Goal: Find contact information: Find contact information

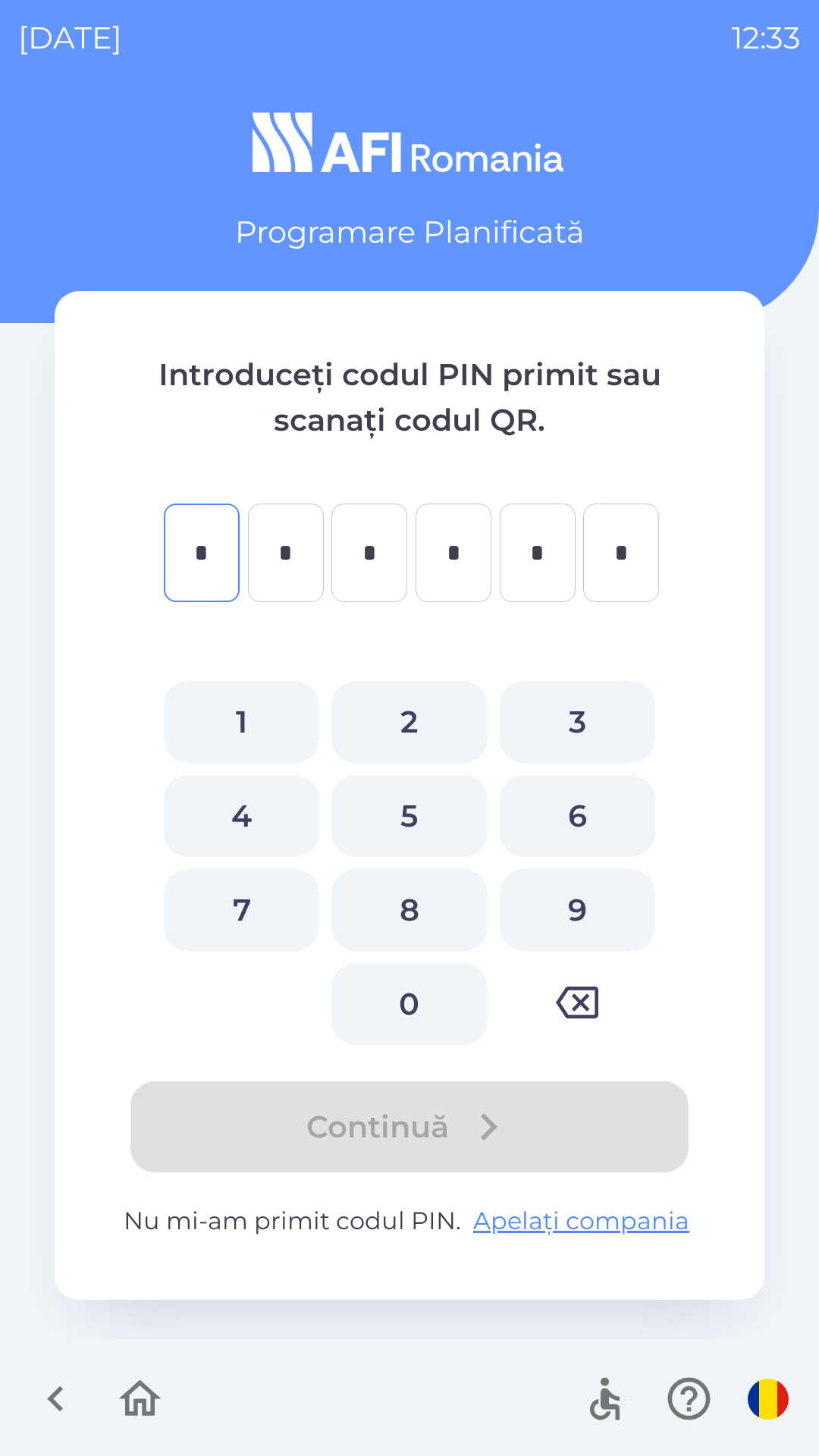
click at [63, 1398] on icon "button" at bounding box center [56, 1399] width 51 height 51
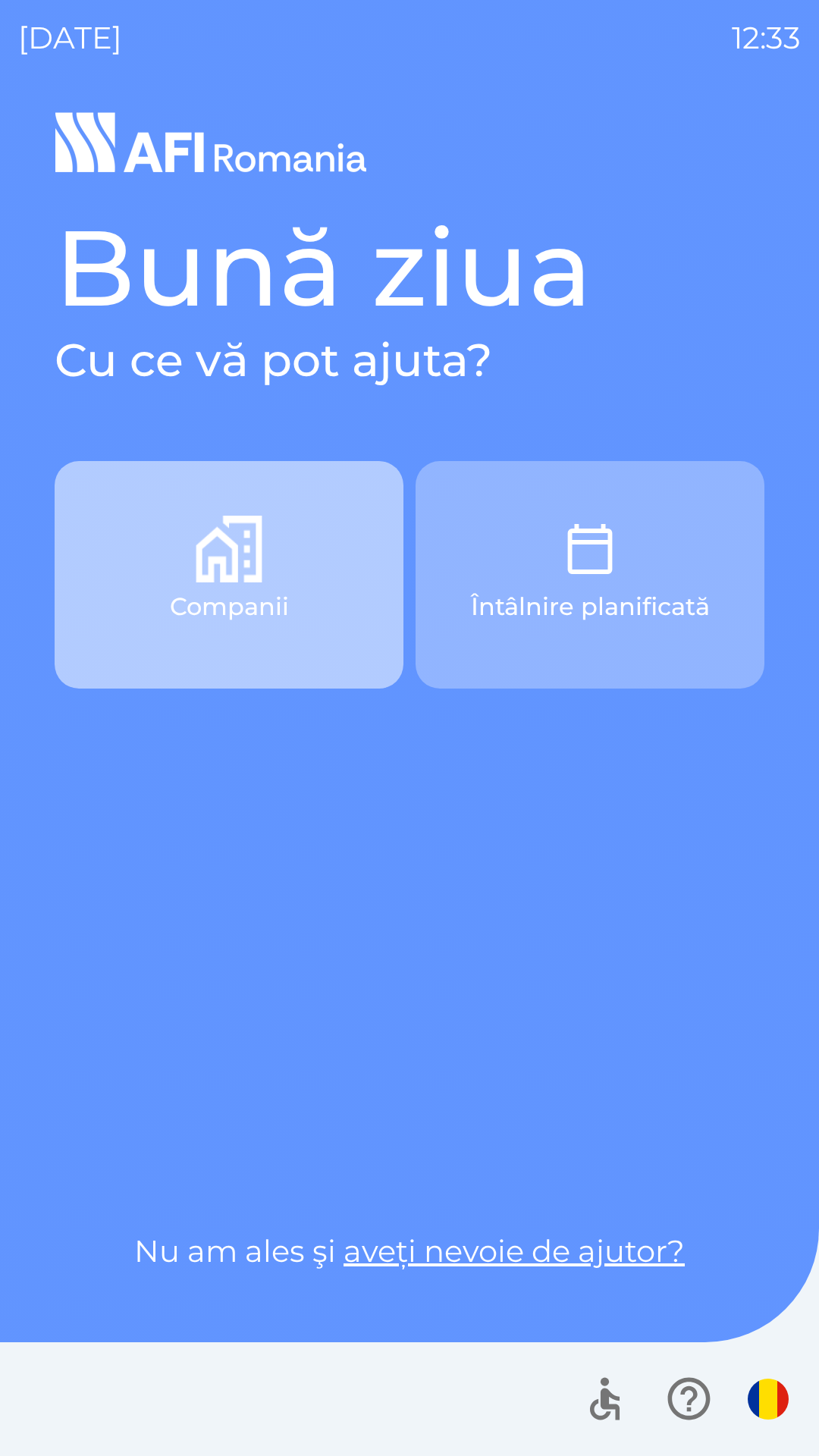
click at [250, 624] on p "Companii" at bounding box center [230, 607] width 119 height 37
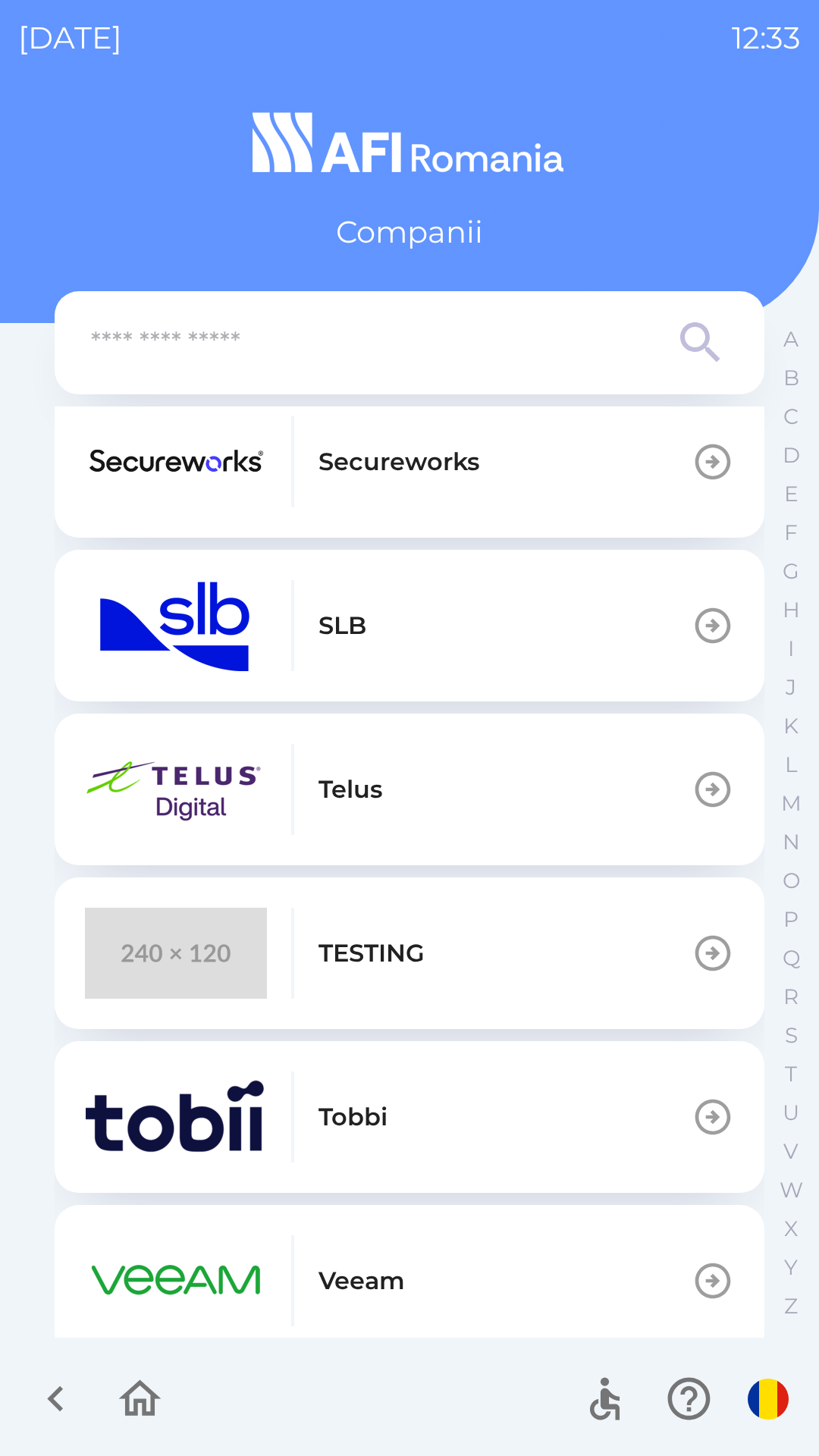
scroll to position [530, 0]
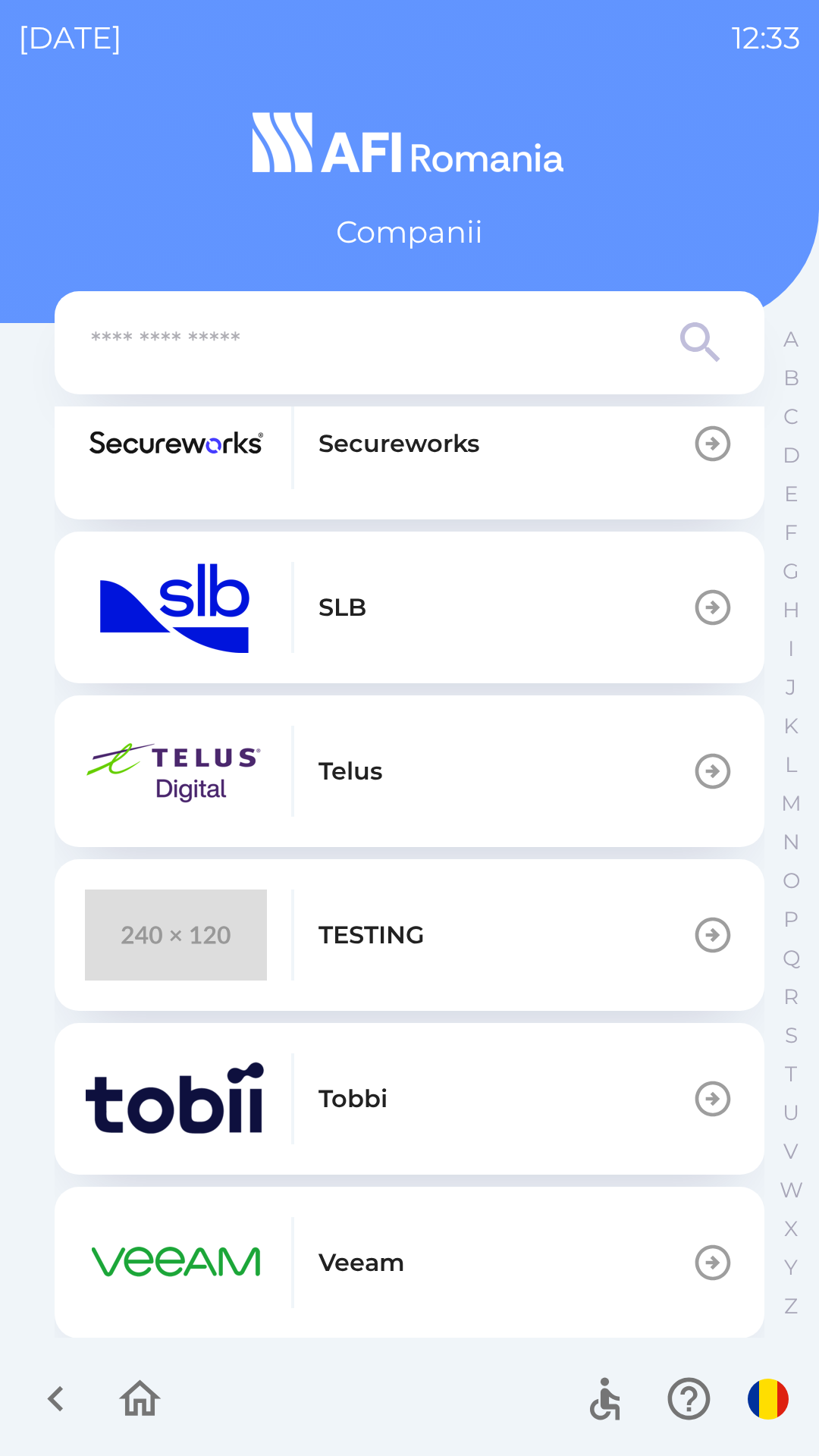
click at [463, 1207] on button "Veeam" at bounding box center [410, 1263] width 710 height 152
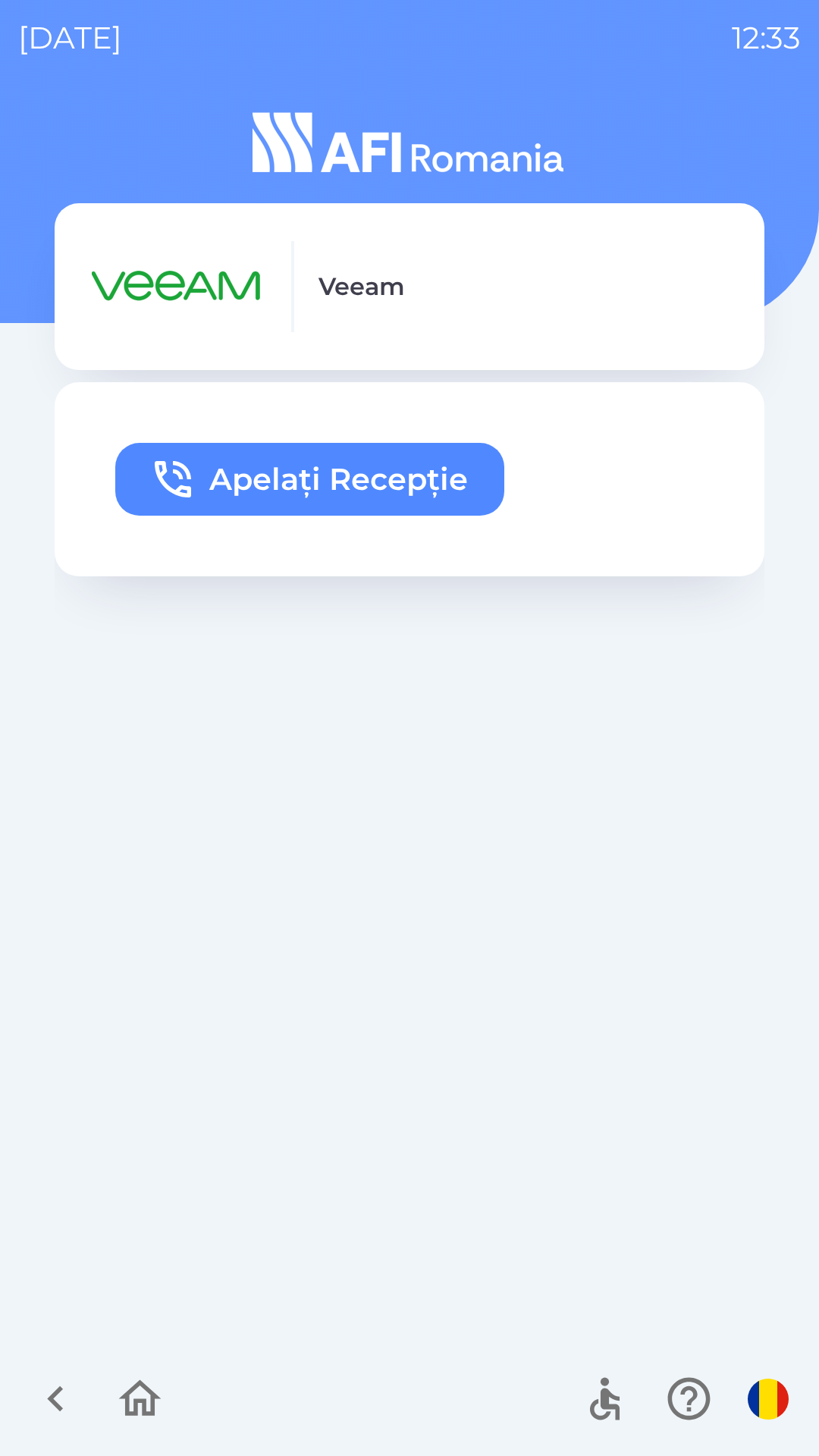
click at [472, 991] on div "Apelați Recepție" at bounding box center [410, 858] width 710 height 951
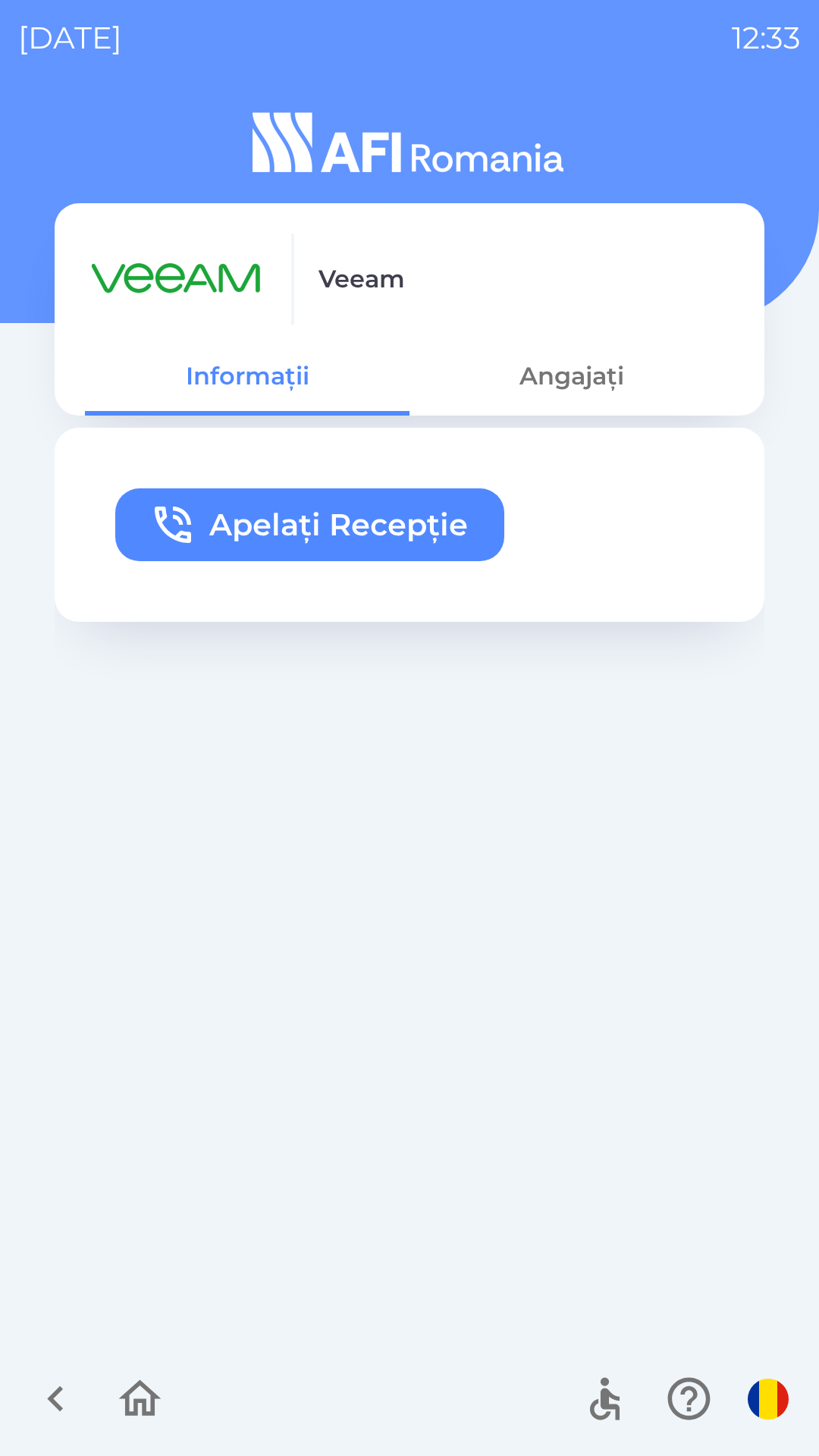
click at [465, 958] on div "Apelați Recepție" at bounding box center [410, 881] width 710 height 906
click at [43, 1405] on icon "button" at bounding box center [56, 1399] width 51 height 51
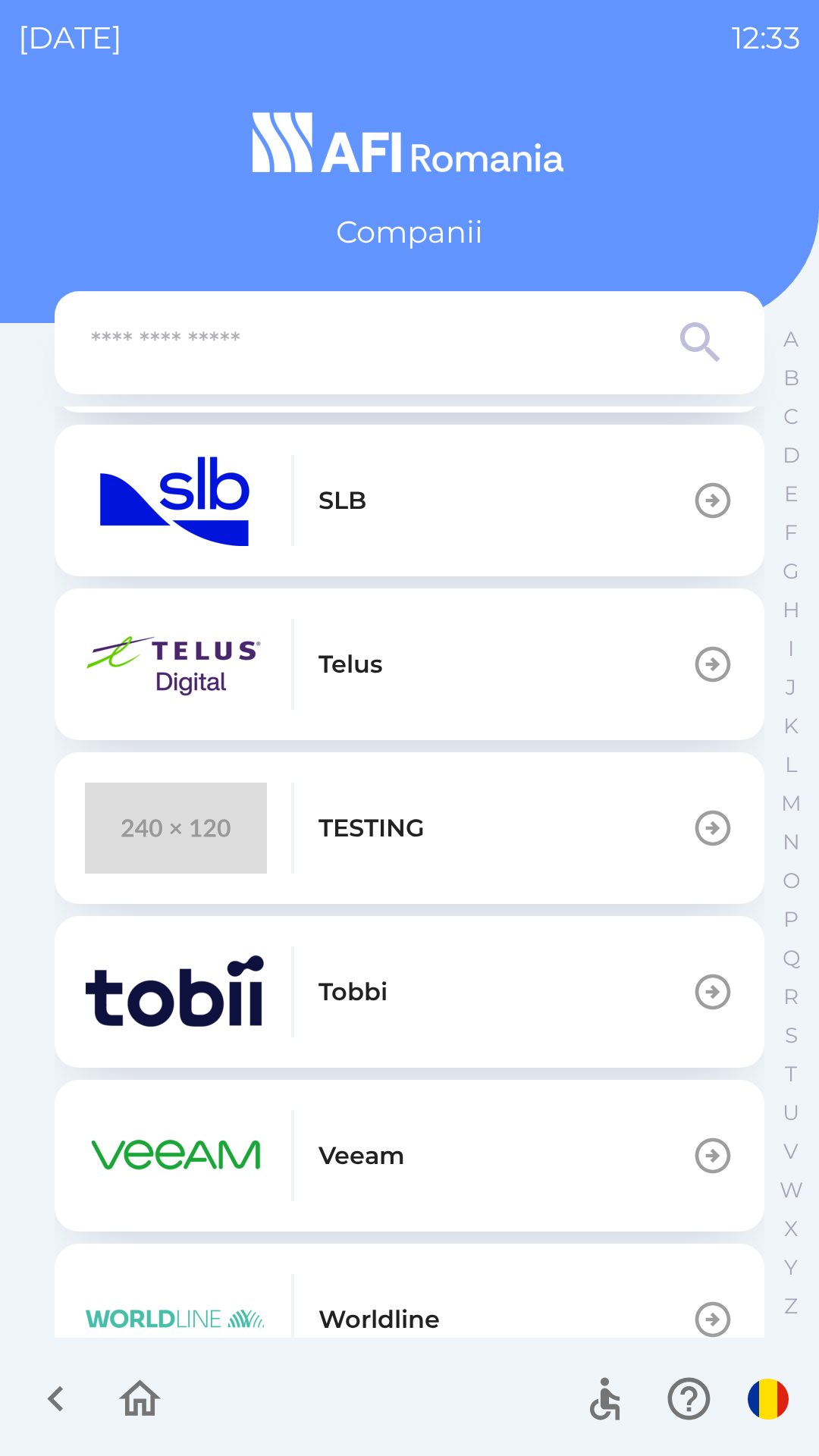
scroll to position [694, 0]
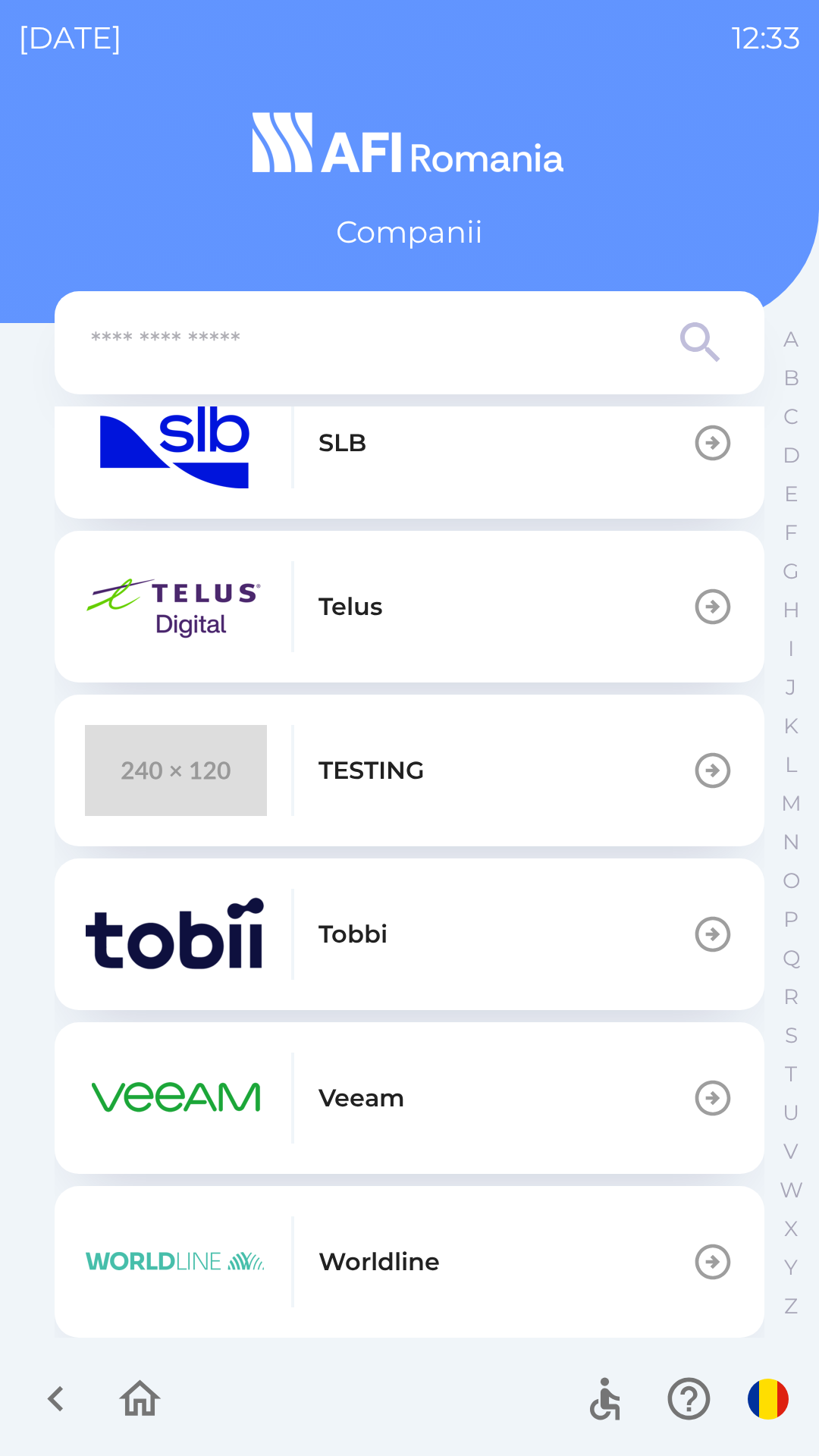
click at [508, 791] on button "TESTING" at bounding box center [410, 770] width 710 height 152
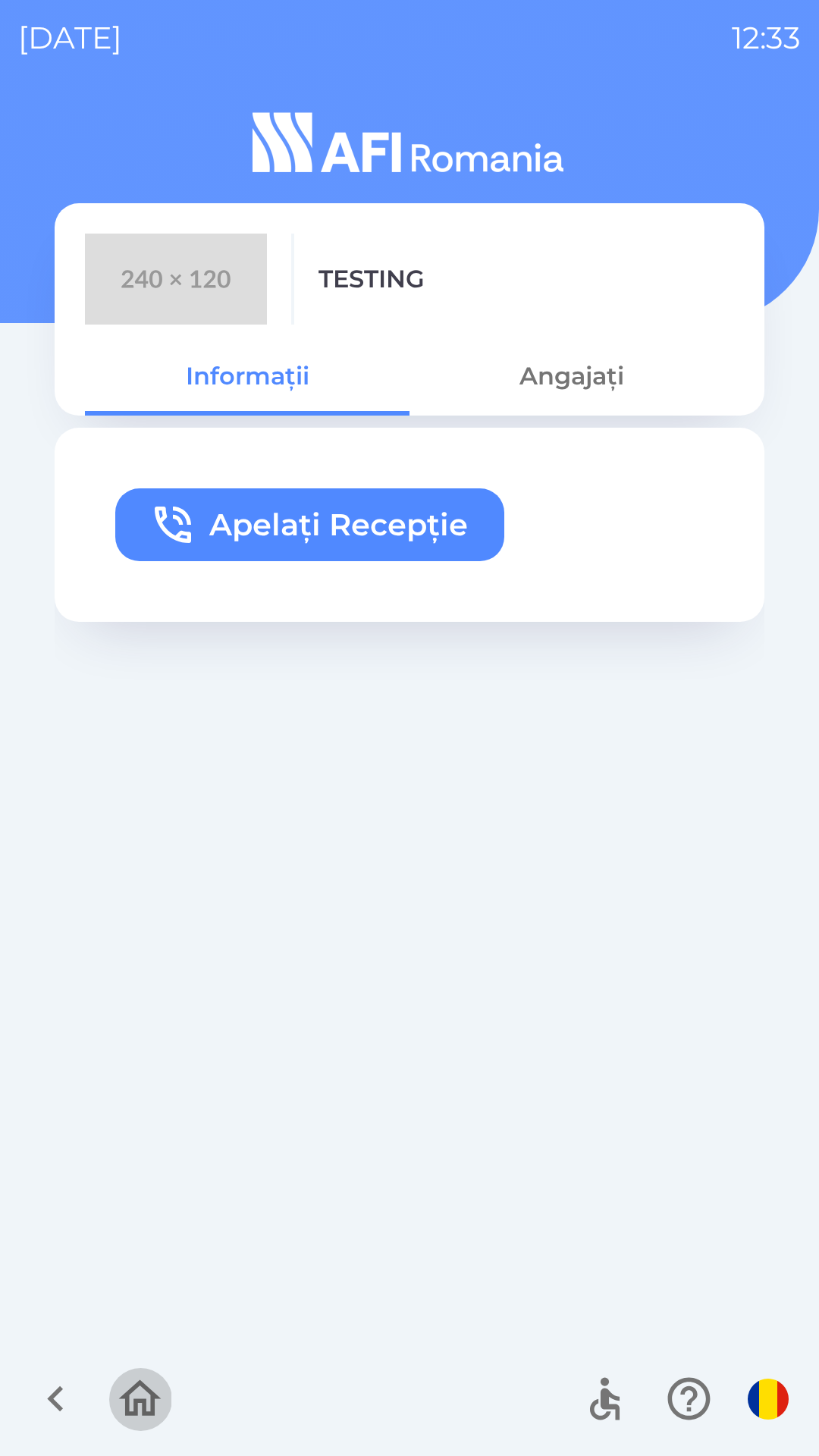
click at [149, 1393] on icon "button" at bounding box center [140, 1399] width 43 height 37
